Goal: Browse casually: Explore the website without a specific task or goal

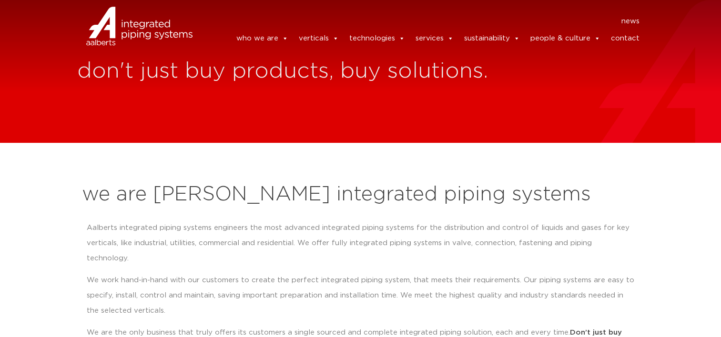
drag, startPoint x: 0, startPoint y: 0, endPoint x: 248, endPoint y: 262, distance: 361.1
click at [248, 273] on p "We work hand-in-hand with our customers to create the perfect integrated piping…" at bounding box center [361, 296] width 548 height 46
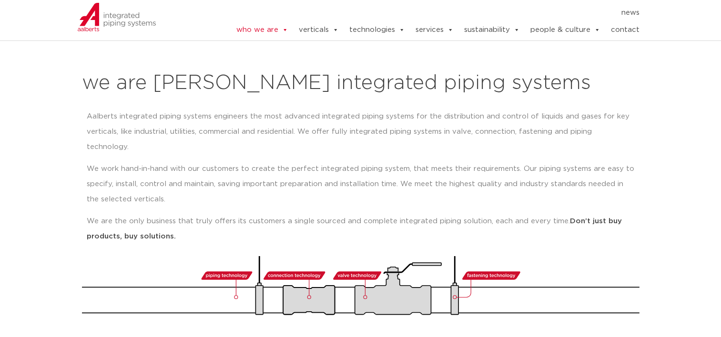
scroll to position [68, 0]
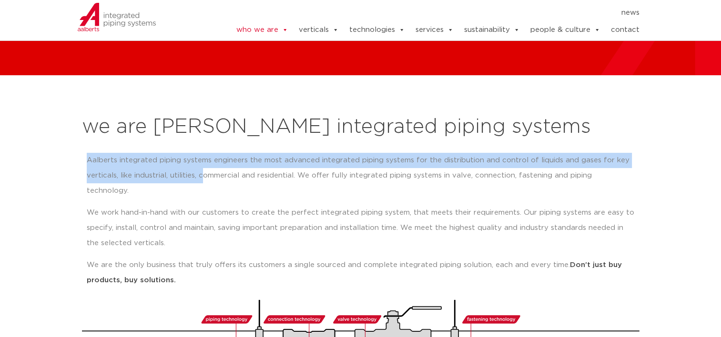
drag, startPoint x: 85, startPoint y: 160, endPoint x: 248, endPoint y: 192, distance: 166.0
click at [248, 192] on div "Aalberts integrated piping systems engineers the most advanced integrated pipin…" at bounding box center [360, 224] width 557 height 152
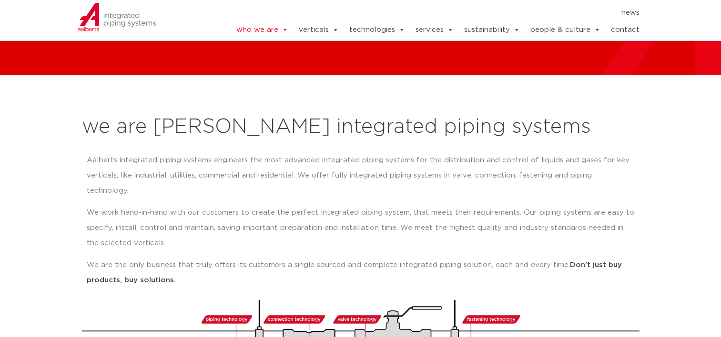
drag, startPoint x: 248, startPoint y: 192, endPoint x: 258, endPoint y: 208, distance: 19.0
click at [258, 208] on p "We work hand-in-hand with our customers to create the perfect integrated piping…" at bounding box center [361, 228] width 548 height 46
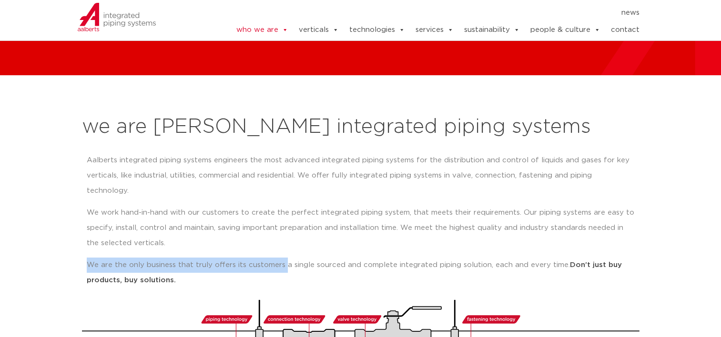
drag, startPoint x: 285, startPoint y: 249, endPoint x: 168, endPoint y: 224, distance: 120.3
click at [168, 224] on div "Aalberts integrated piping systems engineers the most advanced integrated pipin…" at bounding box center [361, 220] width 548 height 135
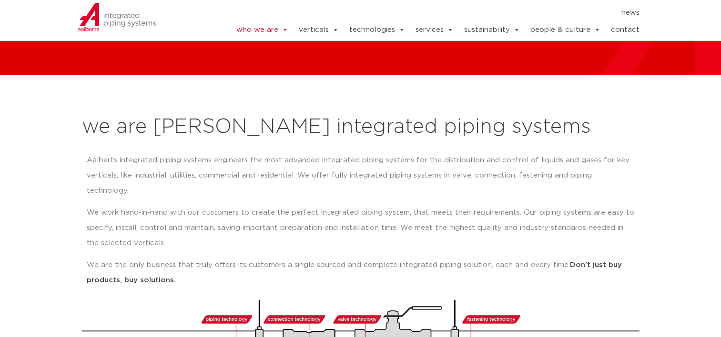
click at [298, 266] on p "We are the only business that truly offers its customers a single sourced and c…" at bounding box center [361, 273] width 548 height 30
drag, startPoint x: 174, startPoint y: 266, endPoint x: 152, endPoint y: 218, distance: 52.4
click at [152, 218] on div "Aalberts integrated piping systems engineers the most advanced integrated pipin…" at bounding box center [361, 220] width 548 height 135
click at [407, 187] on div "Aalberts integrated piping systems engineers the most advanced integrated pipin…" at bounding box center [361, 220] width 548 height 135
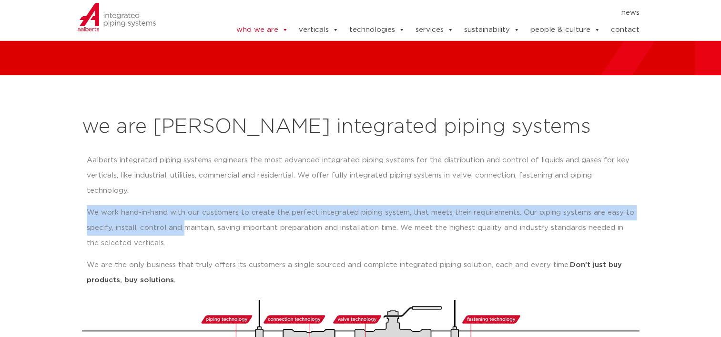
drag, startPoint x: 83, startPoint y: 195, endPoint x: 182, endPoint y: 211, distance: 100.4
click at [182, 211] on div "Aalberts integrated piping systems engineers the most advanced integrated pipin…" at bounding box center [360, 224] width 557 height 152
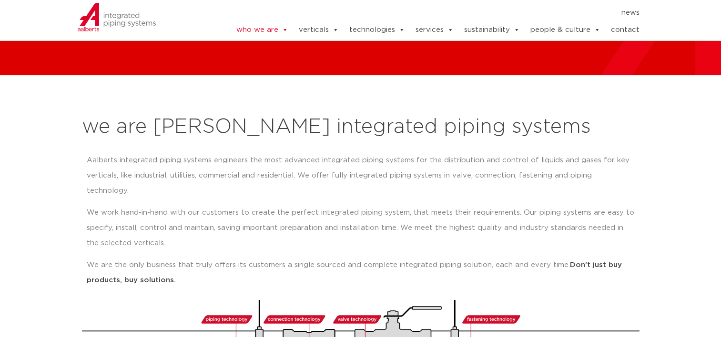
drag, startPoint x: 182, startPoint y: 211, endPoint x: 225, endPoint y: 218, distance: 43.3
click at [225, 218] on p "We work hand-in-hand with our customers to create the perfect integrated piping…" at bounding box center [361, 228] width 548 height 46
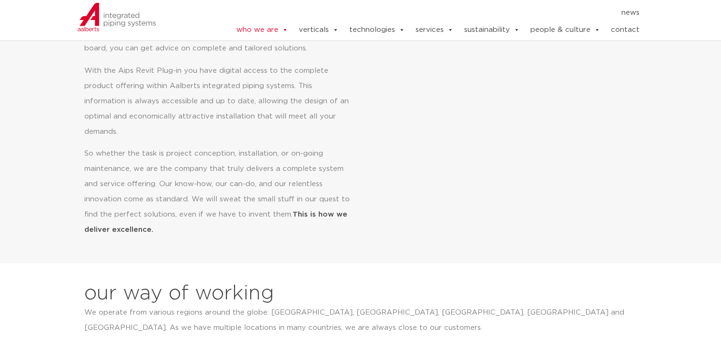
scroll to position [533, 0]
drag, startPoint x: 290, startPoint y: 200, endPoint x: 297, endPoint y: 230, distance: 30.5
click at [297, 230] on section "our mission With our integrated piping systems, supported by the unique Aips Di…" at bounding box center [360, 93] width 721 height 339
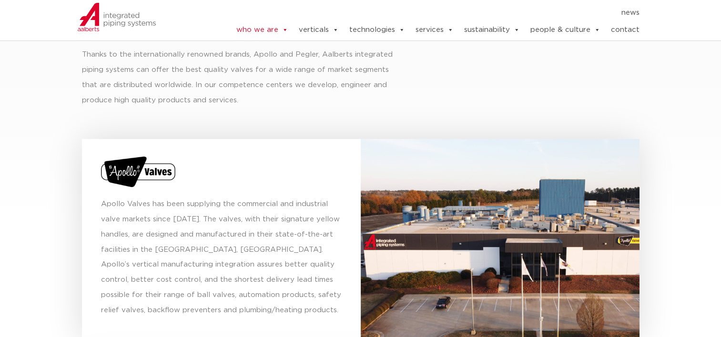
scroll to position [3238, 0]
